Goal: Check status

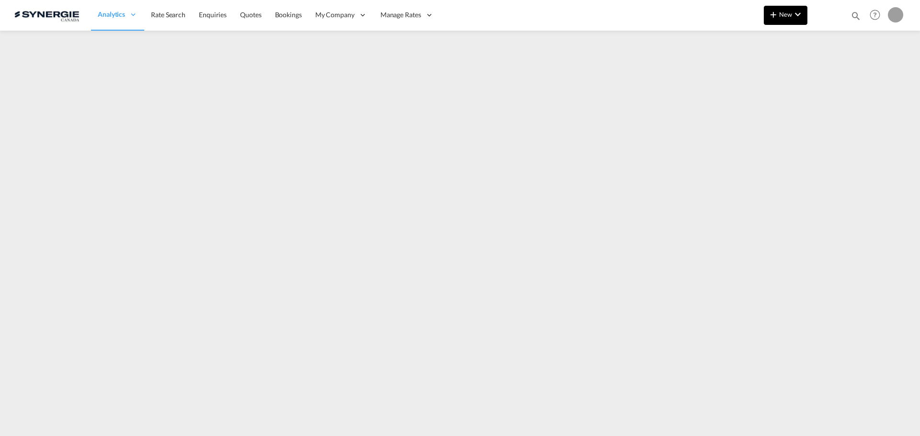
click at [801, 16] on md-icon "icon-chevron-down" at bounding box center [797, 14] width 11 height 11
click at [872, 143] on md-backdrop at bounding box center [460, 218] width 920 height 436
click at [855, 16] on md-icon "icon-magnify" at bounding box center [855, 16] width 11 height 11
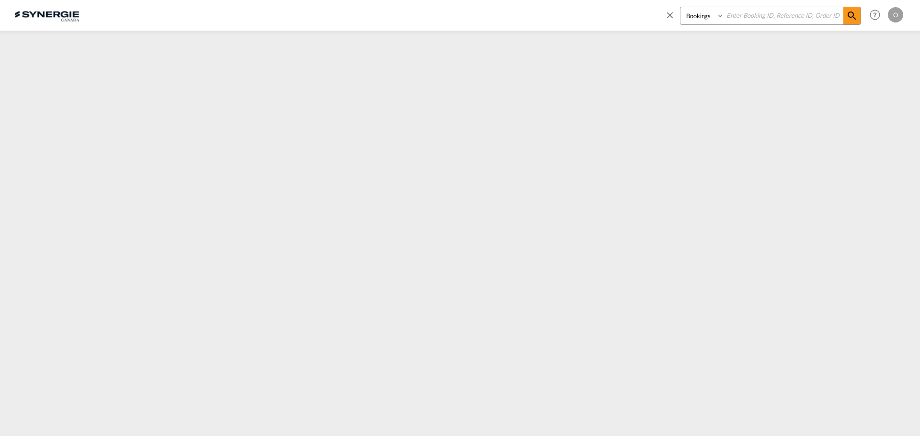
click at [708, 17] on select "Bookings Quotes Enquiries" at bounding box center [703, 15] width 46 height 17
select select "Quotes"
click at [680, 7] on select "Bookings Quotes Enquiries" at bounding box center [703, 15] width 46 height 17
click at [758, 14] on input at bounding box center [783, 15] width 119 height 17
paste input "SYC000014659"
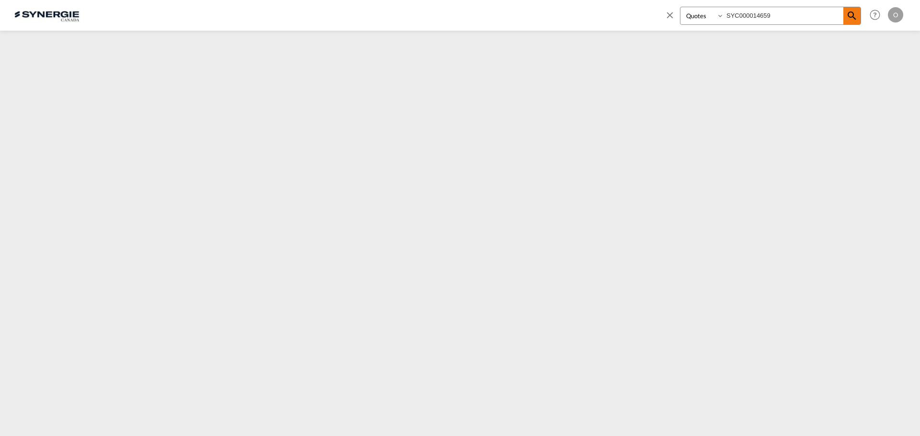
type input "SYC000014659"
click at [849, 18] on md-icon "icon-magnify" at bounding box center [851, 15] width 11 height 11
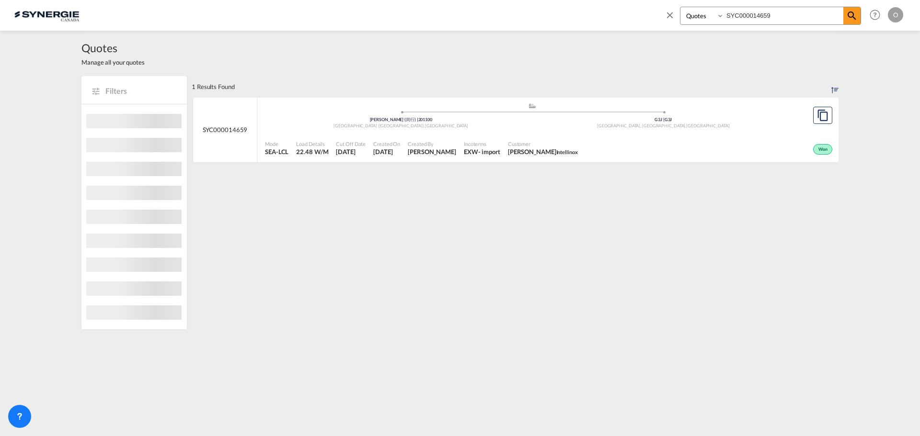
click at [504, 156] on div "Customer [PERSON_NAME] Intellinox" at bounding box center [543, 149] width 78 height 24
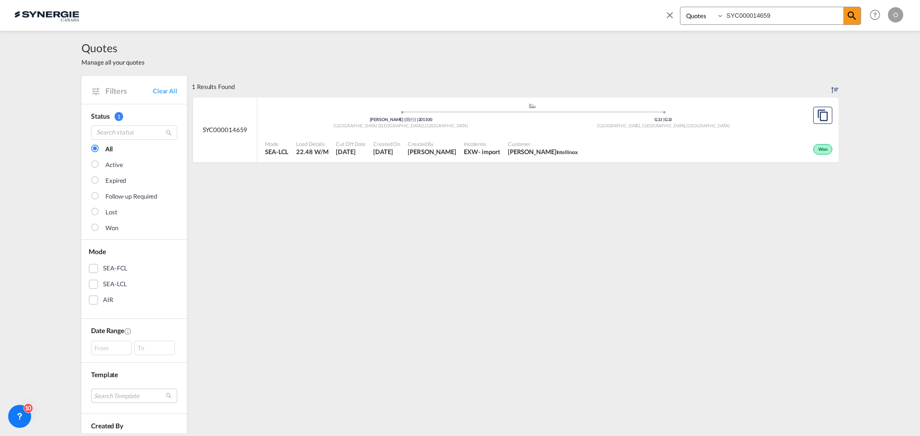
click at [688, 15] on select "Bookings Quotes Enquiries" at bounding box center [703, 15] width 46 height 17
select select "Shipments"
click at [680, 7] on select "Bookings Quotes Enquiries" at bounding box center [703, 15] width 46 height 17
drag, startPoint x: 785, startPoint y: 17, endPoint x: 613, endPoint y: 16, distance: 172.5
click at [614, 16] on div "Bookings Quotes Enquiries SYC000014659 Help Resources Product Release O My Prof…" at bounding box center [459, 15] width 891 height 30
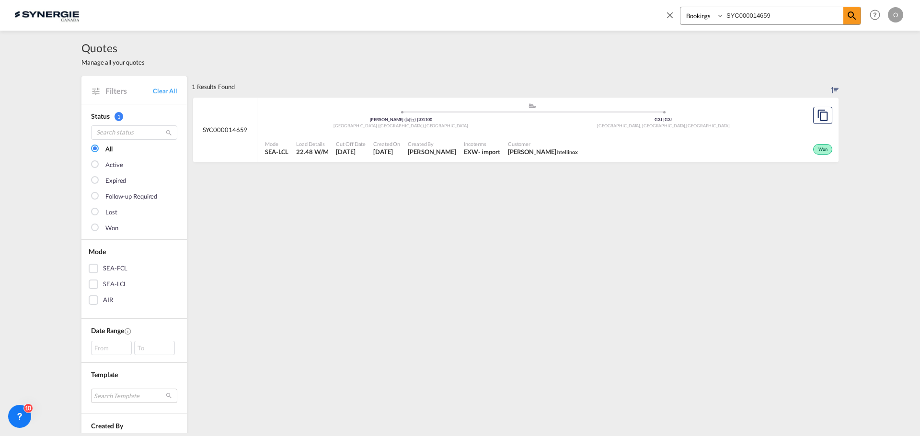
paste input "N100066"
type input "SYN100066"
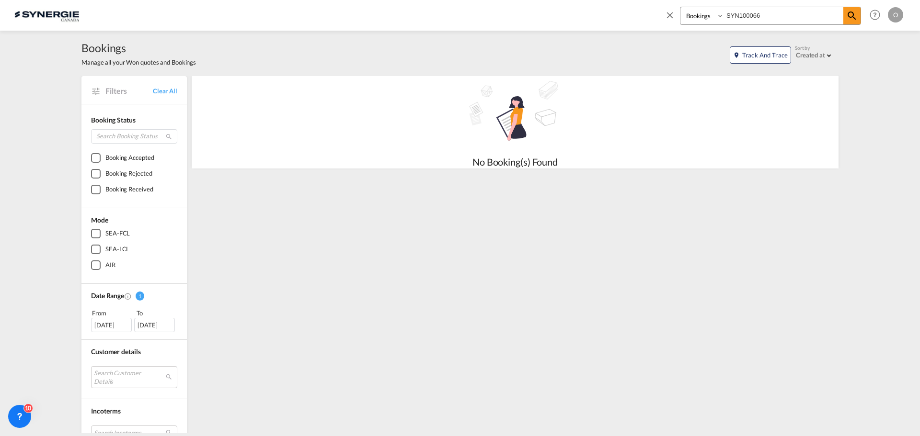
click at [709, 17] on select "Bookings Quotes Enquiries" at bounding box center [703, 15] width 46 height 17
click at [680, 7] on select "Bookings Quotes Enquiries" at bounding box center [703, 15] width 46 height 17
click at [851, 15] on md-icon "icon-magnify" at bounding box center [851, 15] width 11 height 11
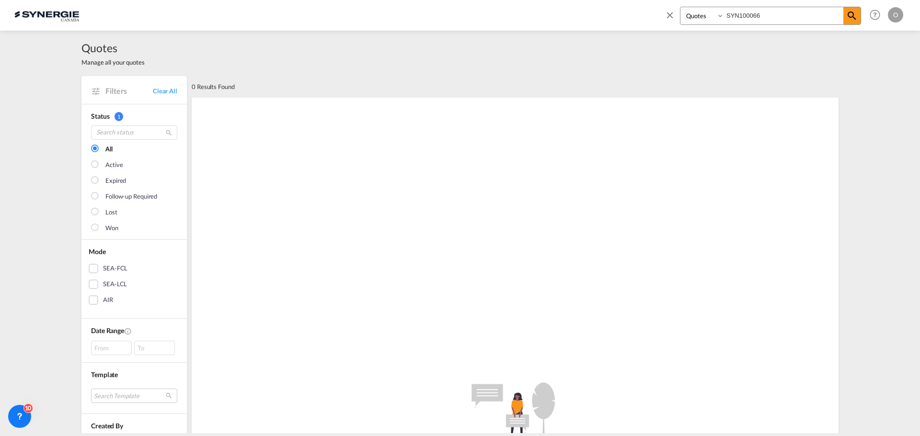
click at [829, 191] on div ".a{fill:#e6e6e6;}.b{fill:#cecece;}.c{fill:#2f2e41;}.d{fill:#a0616a;}.e{fill:url…" at bounding box center [515, 425] width 647 height 655
click at [701, 12] on select "Bookings Quotes Enquiries" at bounding box center [703, 15] width 46 height 17
select select "Shipments"
click at [680, 7] on select "Bookings Quotes Enquiries" at bounding box center [703, 15] width 46 height 17
click at [850, 13] on md-icon "icon-magnify" at bounding box center [851, 15] width 11 height 11
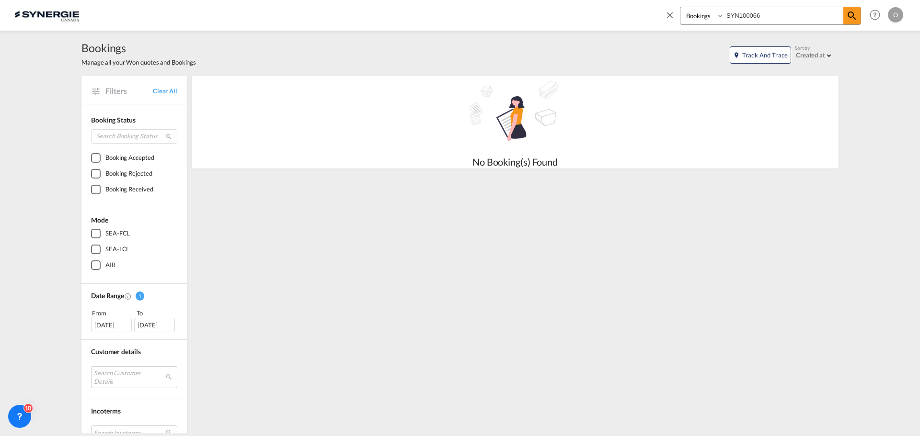
click at [743, 15] on input "SYN100066" at bounding box center [783, 15] width 119 height 17
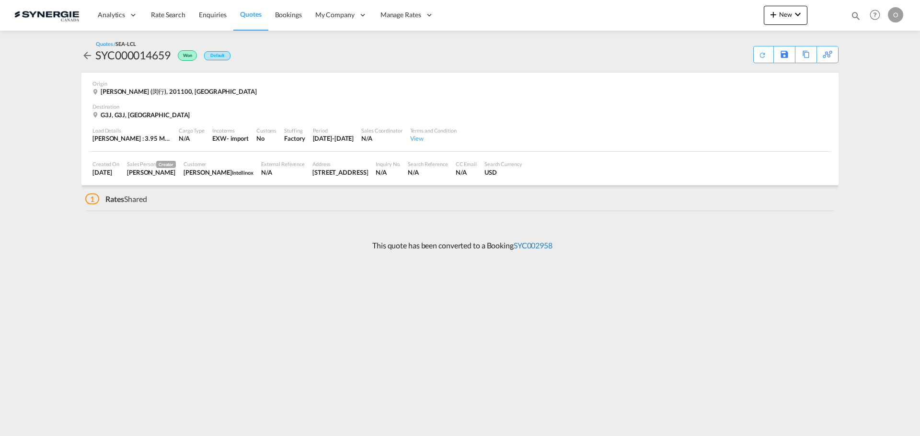
click at [531, 244] on link "SYC002958" at bounding box center [533, 245] width 39 height 9
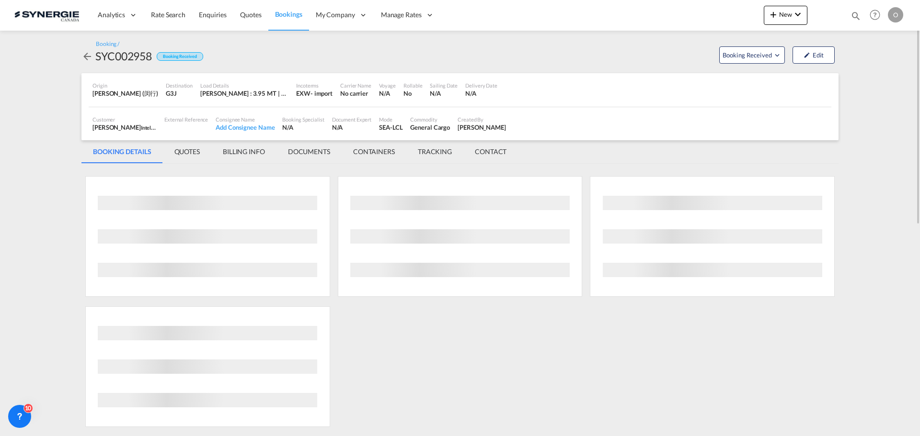
click at [186, 149] on md-tab-item "QUOTES" at bounding box center [187, 151] width 48 height 23
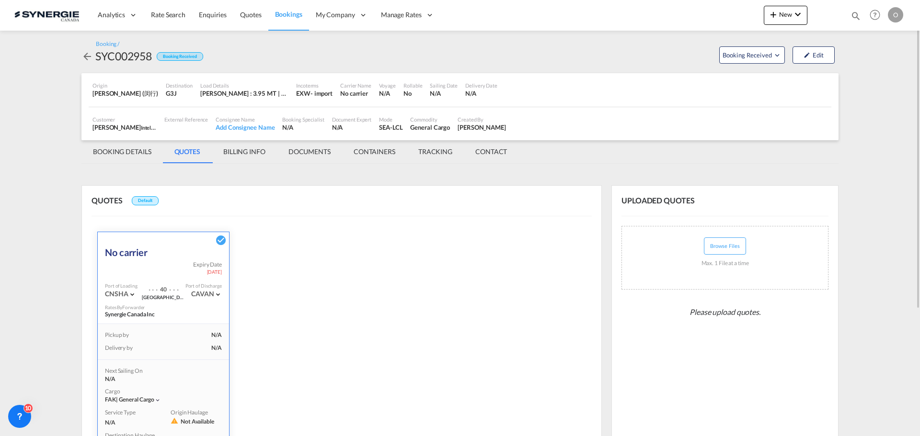
scroll to position [180, 0]
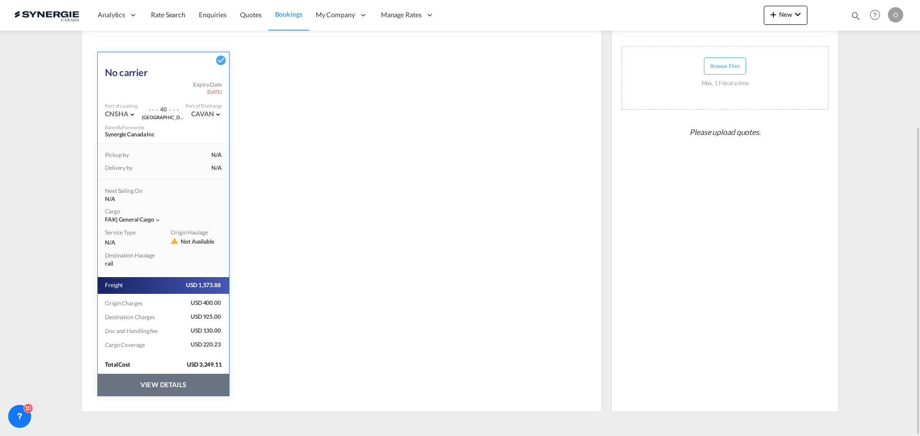
click at [174, 389] on button "VIEW DETAILS" at bounding box center [163, 385] width 131 height 22
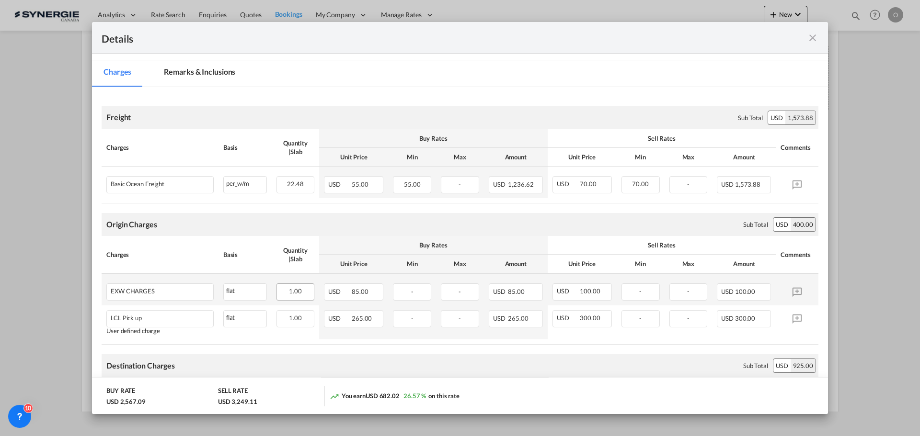
scroll to position [240, 0]
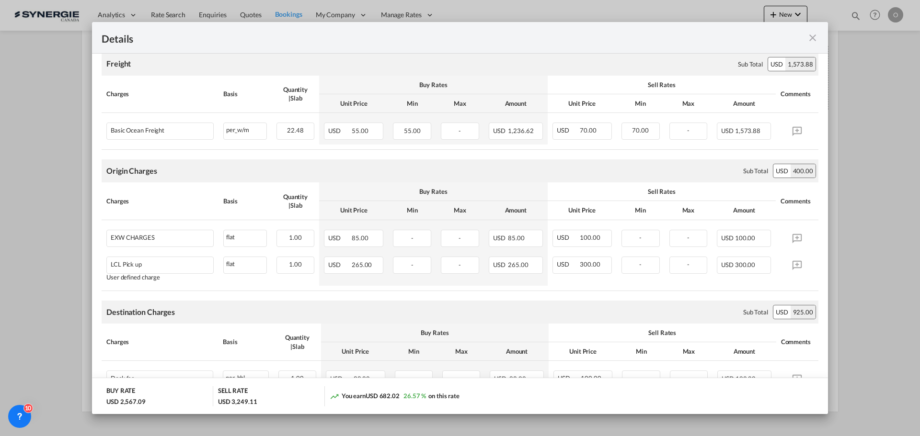
click at [812, 40] on md-icon "icon-close fg-AAA8AD m-0 cursor" at bounding box center [812, 37] width 11 height 11
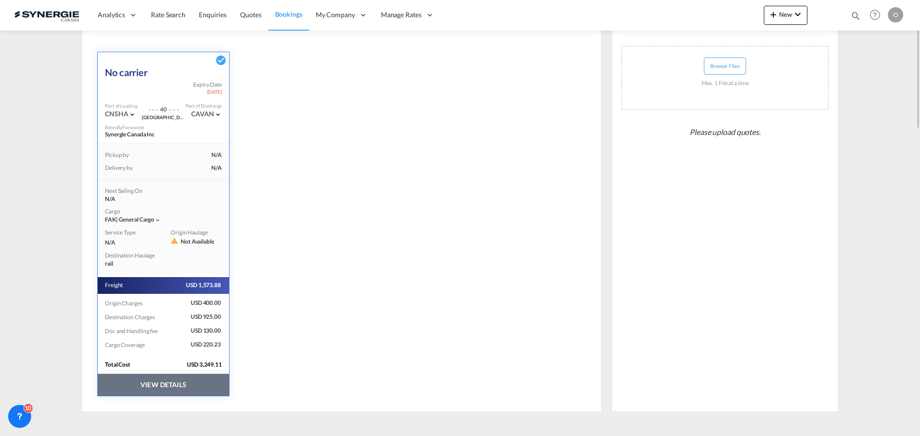
scroll to position [0, 0]
